Goal: Information Seeking & Learning: Learn about a topic

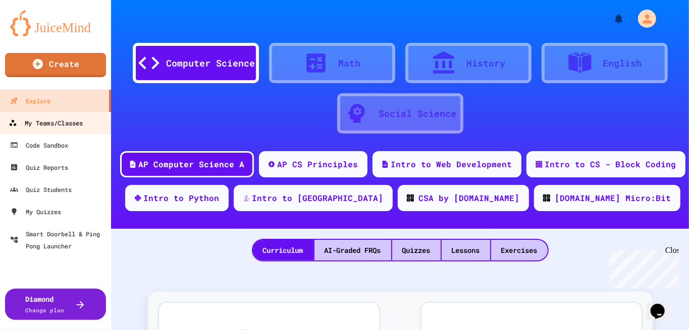
click at [59, 122] on div "My Teams/Classes" at bounding box center [46, 123] width 74 height 13
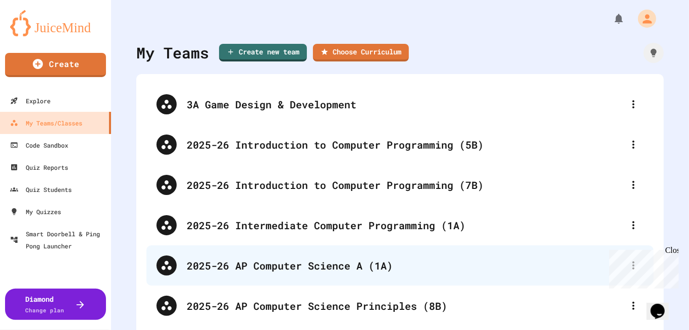
click at [348, 273] on div "2025-26 AP Computer Science A (1A)" at bounding box center [405, 265] width 436 height 15
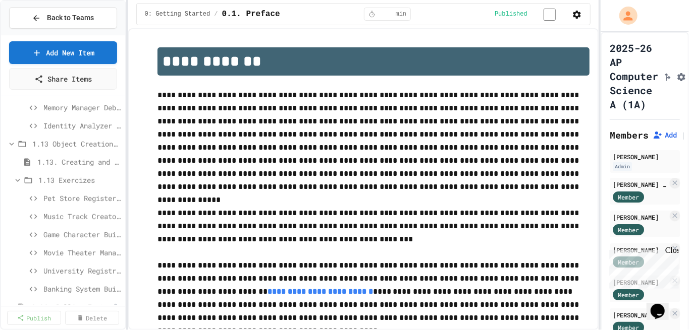
scroll to position [437, 0]
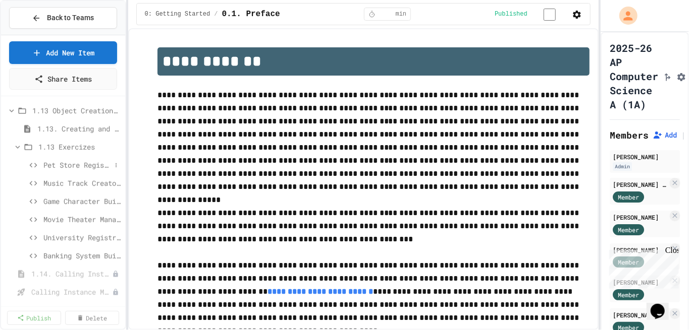
click at [67, 165] on span "Pet Store Register (Easy)" at bounding box center [77, 165] width 68 height 11
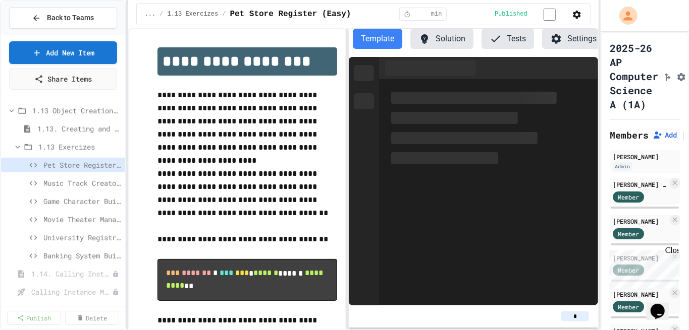
scroll to position [0, 2]
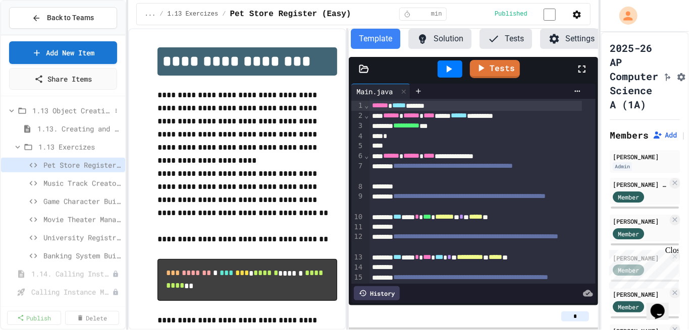
click at [70, 111] on span "1.13 Object Creation and Storage" at bounding box center [71, 110] width 79 height 11
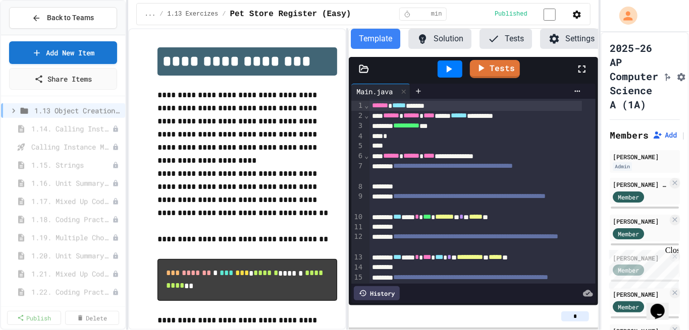
scroll to position [436, 0]
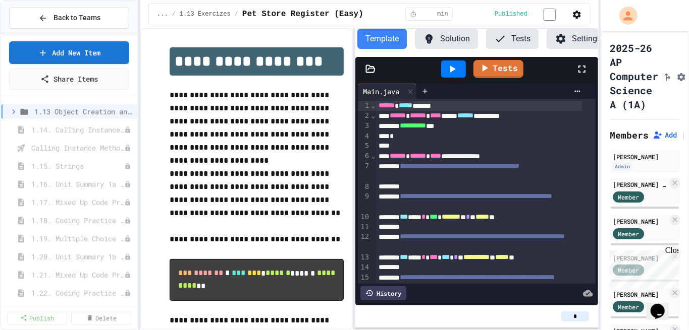
click at [142, 158] on div "**********" at bounding box center [344, 165] width 689 height 330
